Goal: Transaction & Acquisition: Subscribe to service/newsletter

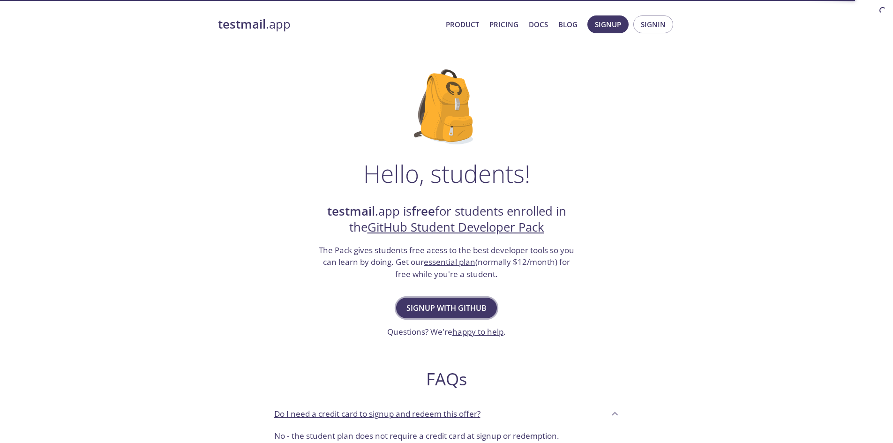
click at [473, 303] on span "Signup with GitHub" at bounding box center [446, 307] width 80 height 13
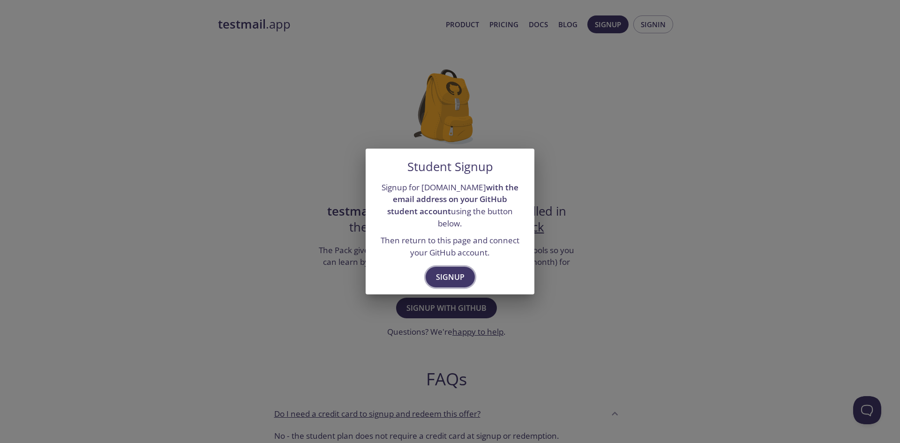
click at [454, 273] on span "Signup" at bounding box center [450, 276] width 29 height 13
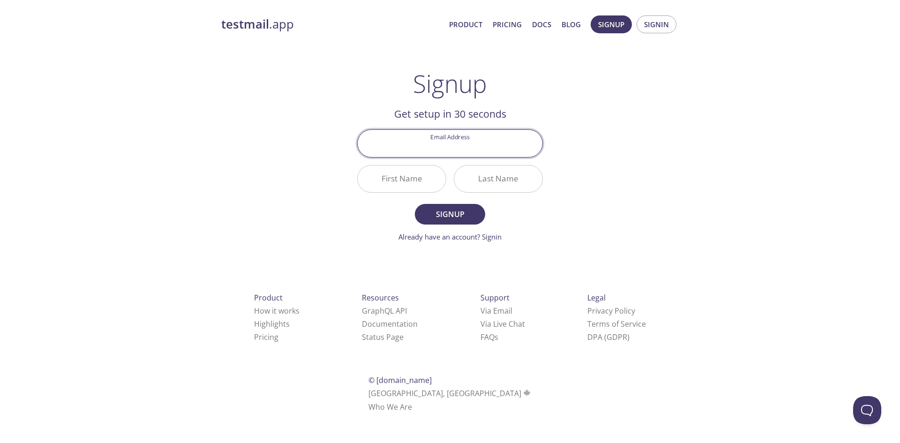
click at [446, 140] on input "Email Address" at bounding box center [450, 143] width 185 height 27
click at [454, 138] on input "Email Address" at bounding box center [450, 143] width 185 height 27
type input "[EMAIL_ADDRESS][DOMAIN_NAME]"
click at [413, 178] on input "First Name" at bounding box center [402, 178] width 88 height 27
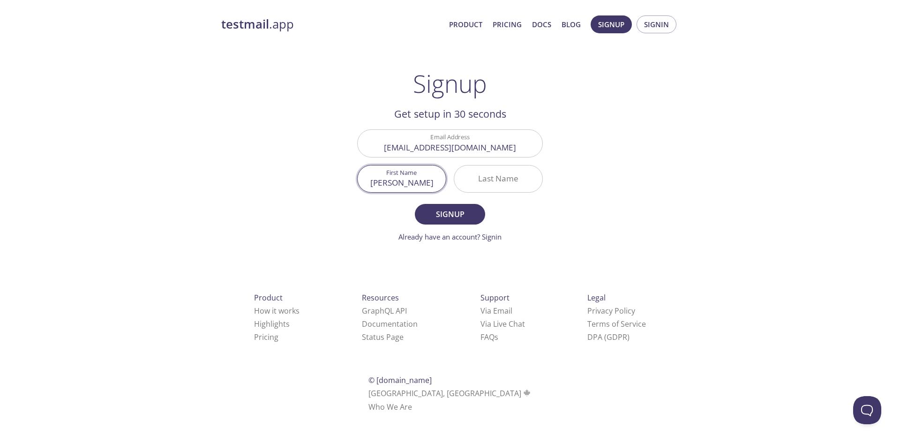
type input "[PERSON_NAME]"
click at [449, 217] on span "Signup" at bounding box center [450, 214] width 50 height 13
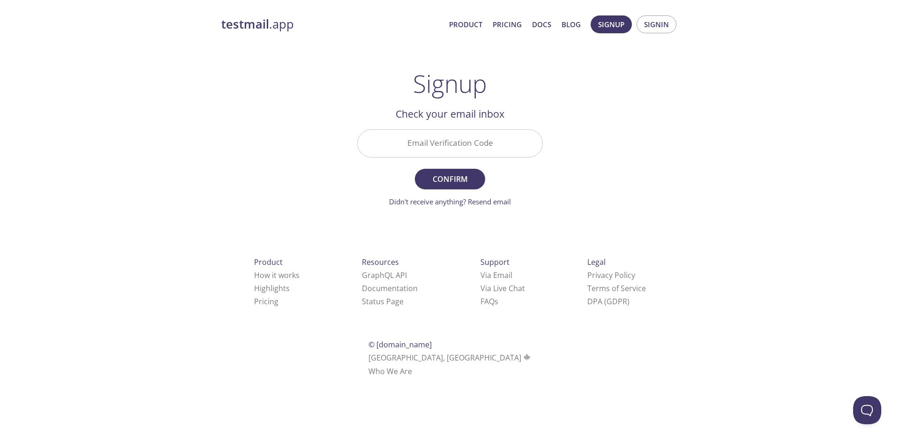
click at [453, 139] on input "Email Verification Code" at bounding box center [450, 143] width 185 height 27
paste input "D3PN7HB"
type input "D3PN7HB"
click at [473, 180] on span "Confirm" at bounding box center [450, 178] width 50 height 13
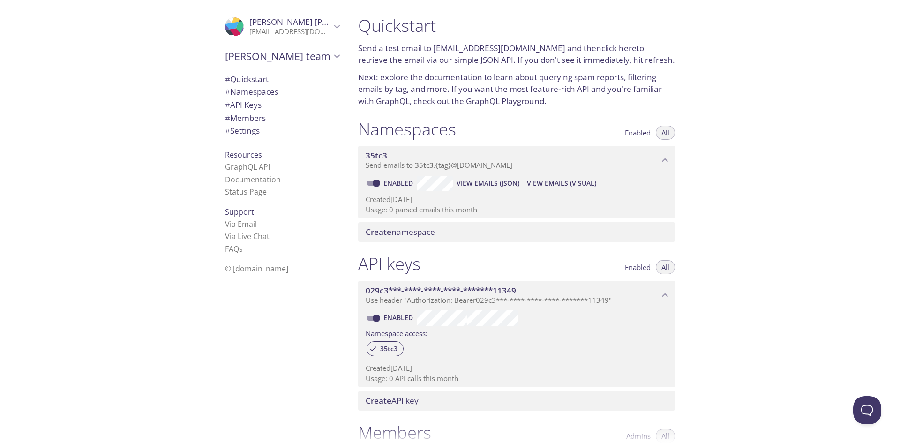
click at [756, 245] on div "Quickstart Send a test email to 35tc3.test@inbox.testmail.app and then click he…" at bounding box center [625, 221] width 549 height 443
